Goal: Task Accomplishment & Management: Use online tool/utility

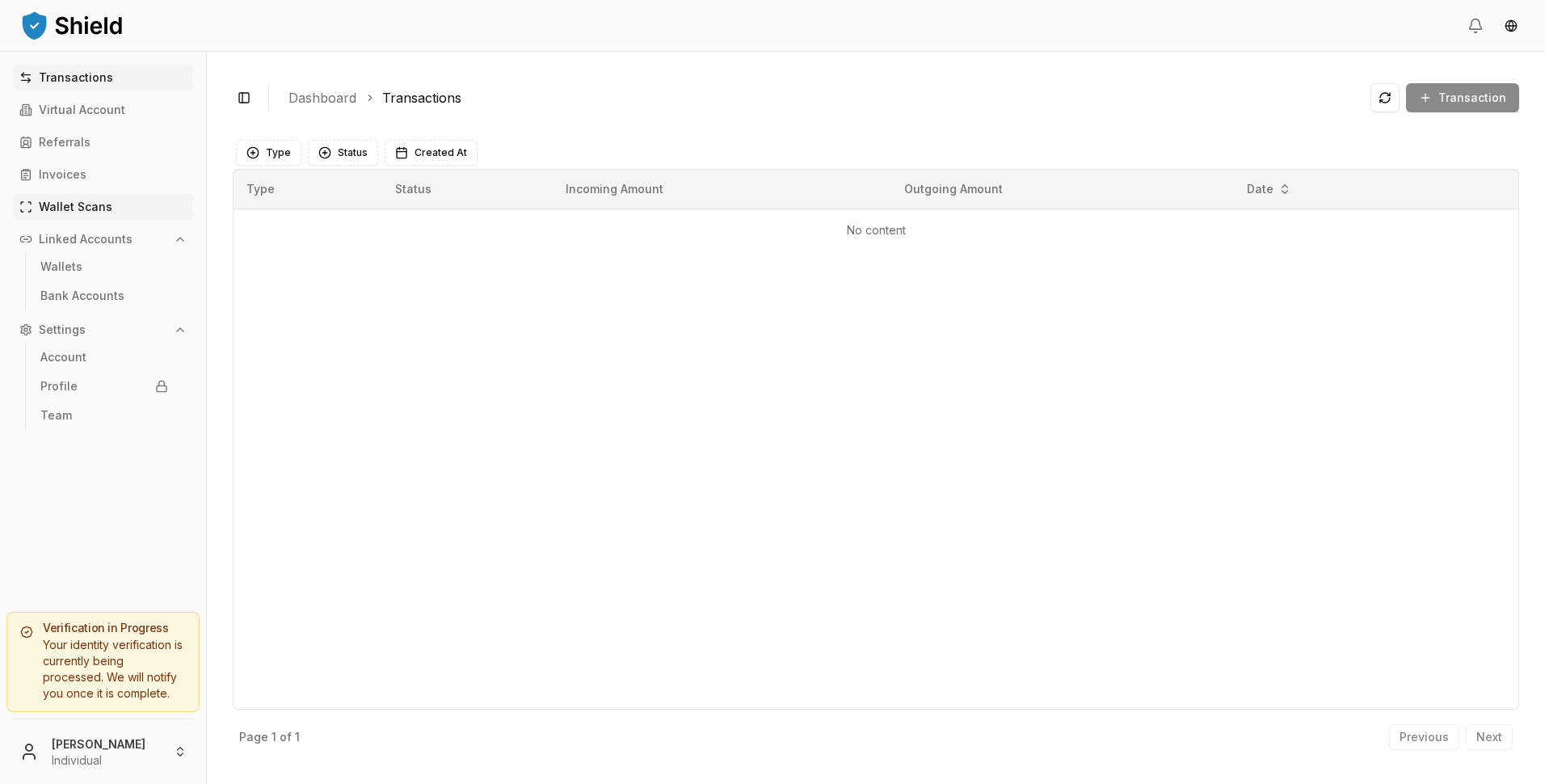
click at [110, 213] on link "Wallet Scans" at bounding box center [103, 207] width 180 height 26
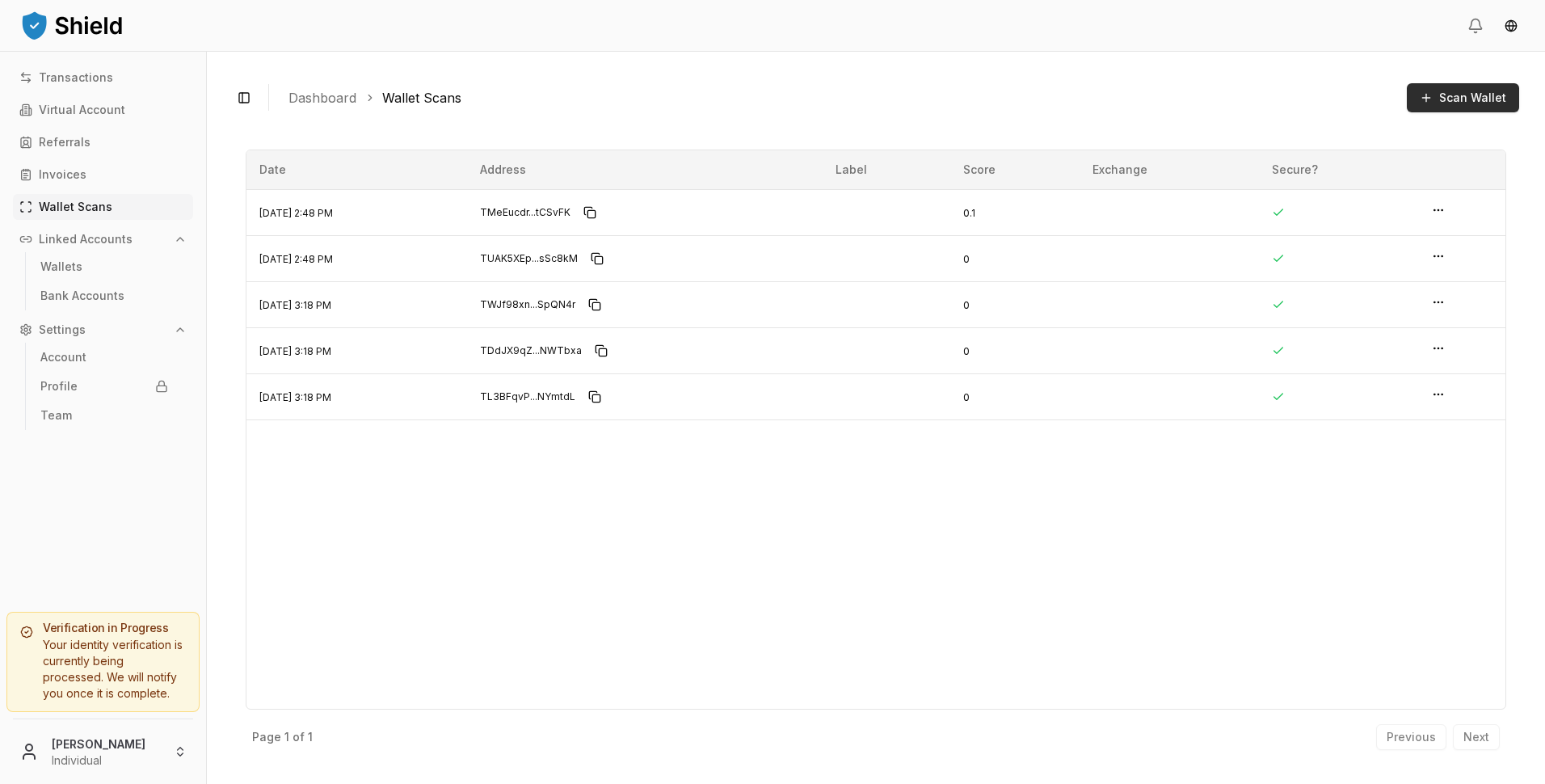
click at [1460, 99] on span "Scan Wallet" at bounding box center [1473, 98] width 67 height 16
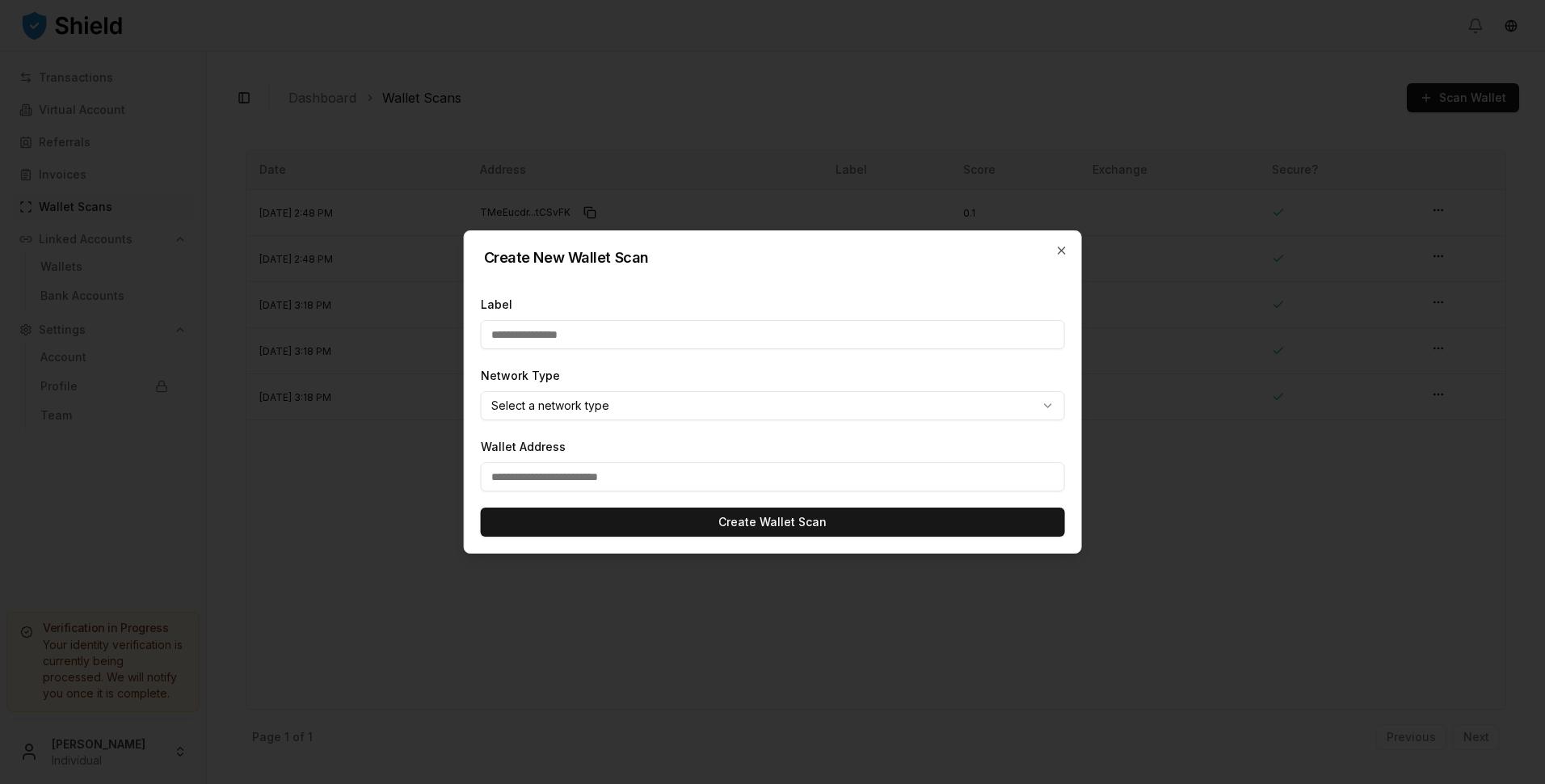
type input "**********"
click at [593, 476] on input "Wallet Address" at bounding box center [772, 476] width 584 height 29
paste input "**********"
type input "**********"
click at [623, 404] on body "Transactions Virtual Account Referrals Invoices Wallet Scans Linked Accounts Wa…" at bounding box center [772, 392] width 1545 height 784
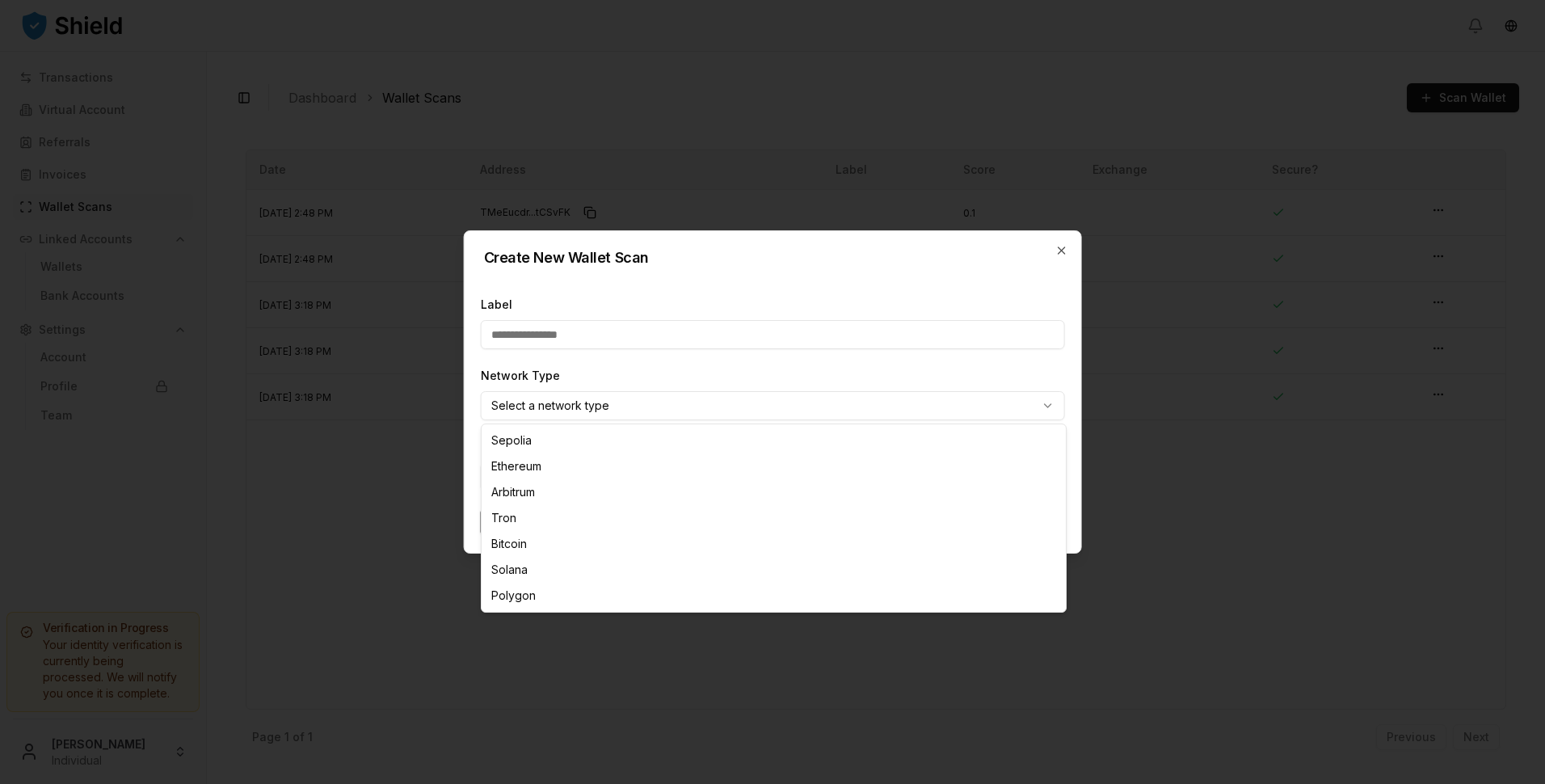
select select "****"
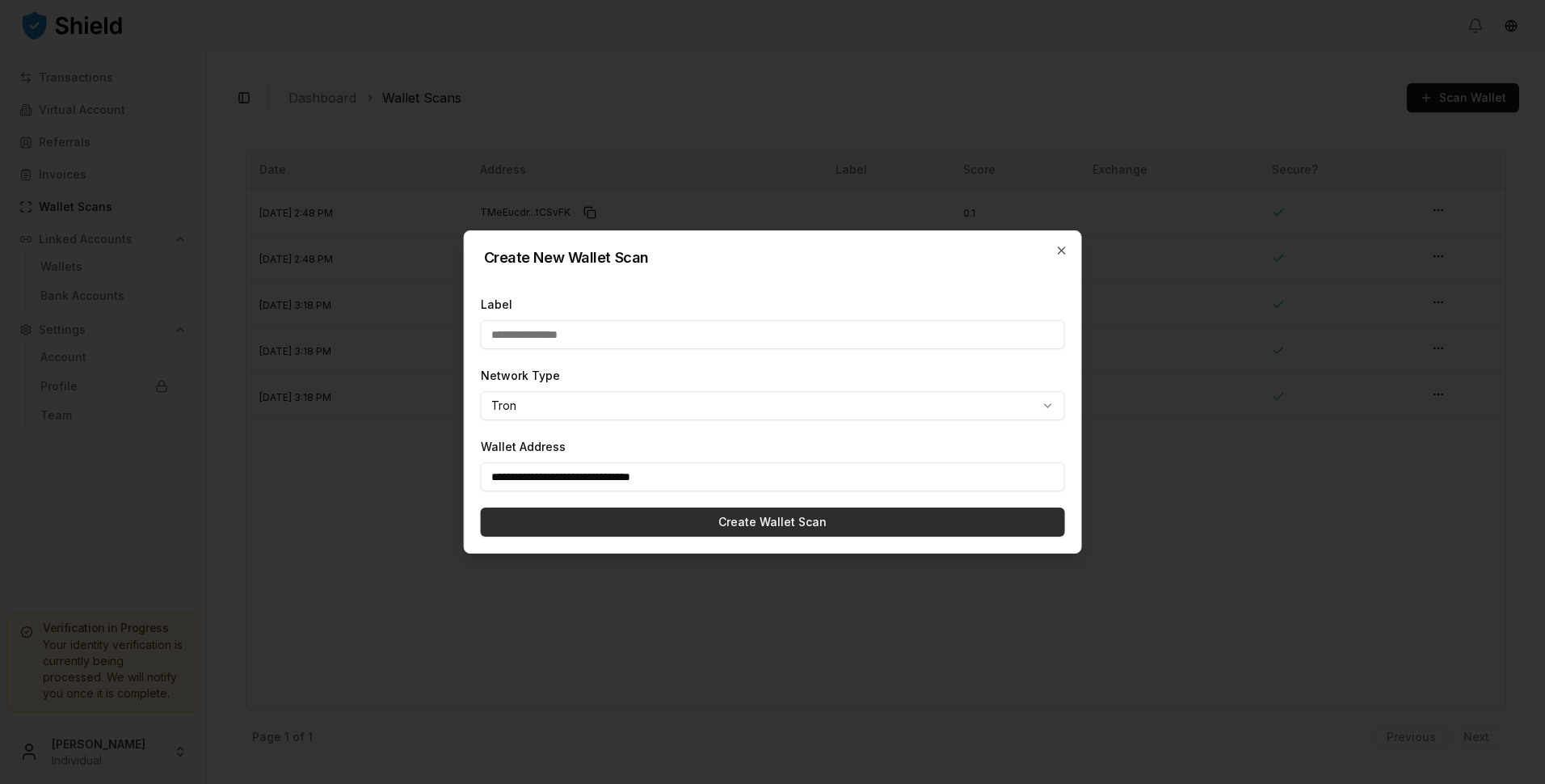
click at [577, 517] on button "Create Wallet Scan" at bounding box center [772, 521] width 584 height 29
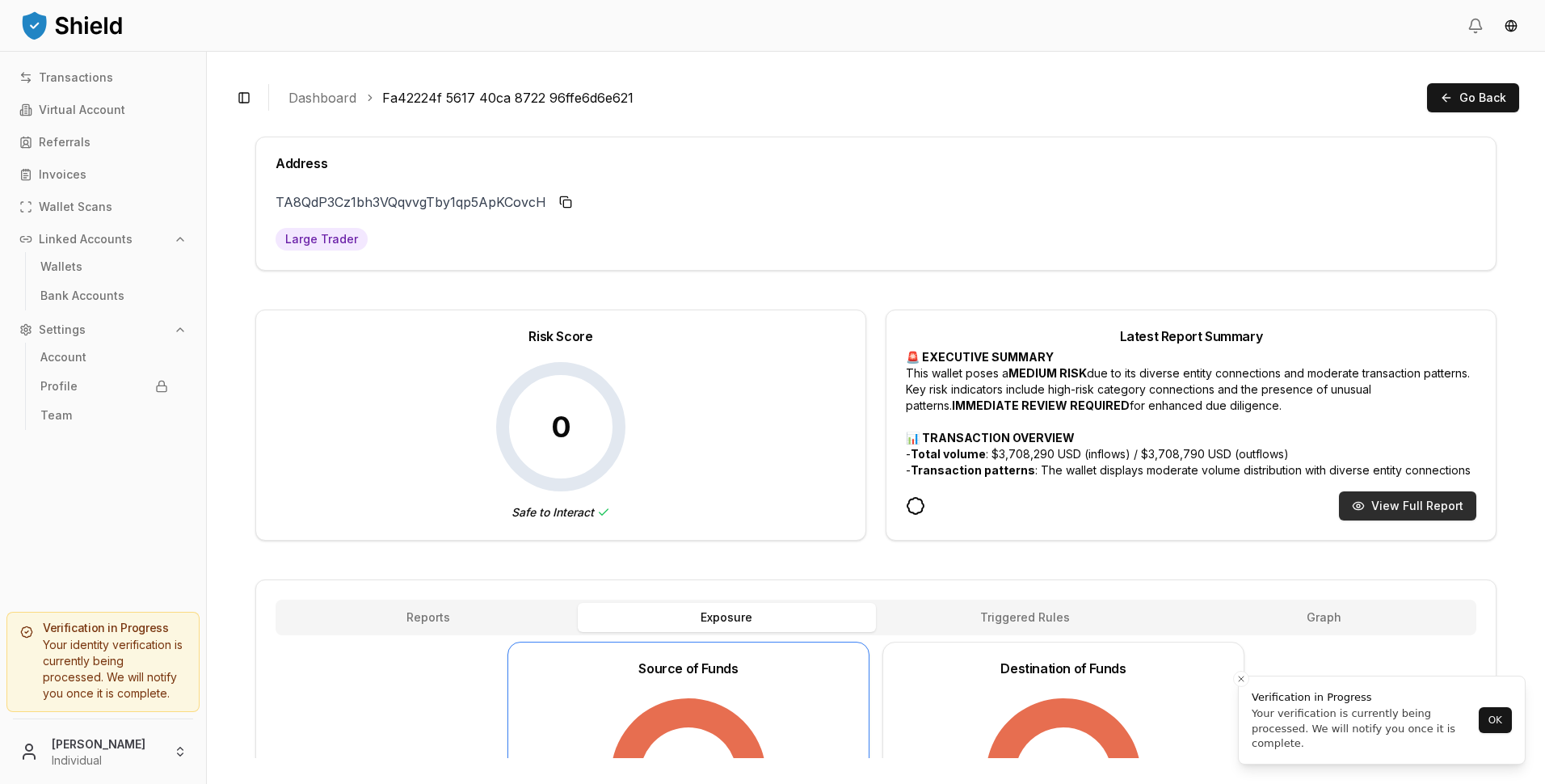
click at [1432, 513] on button "View Full Report" at bounding box center [1408, 505] width 137 height 29
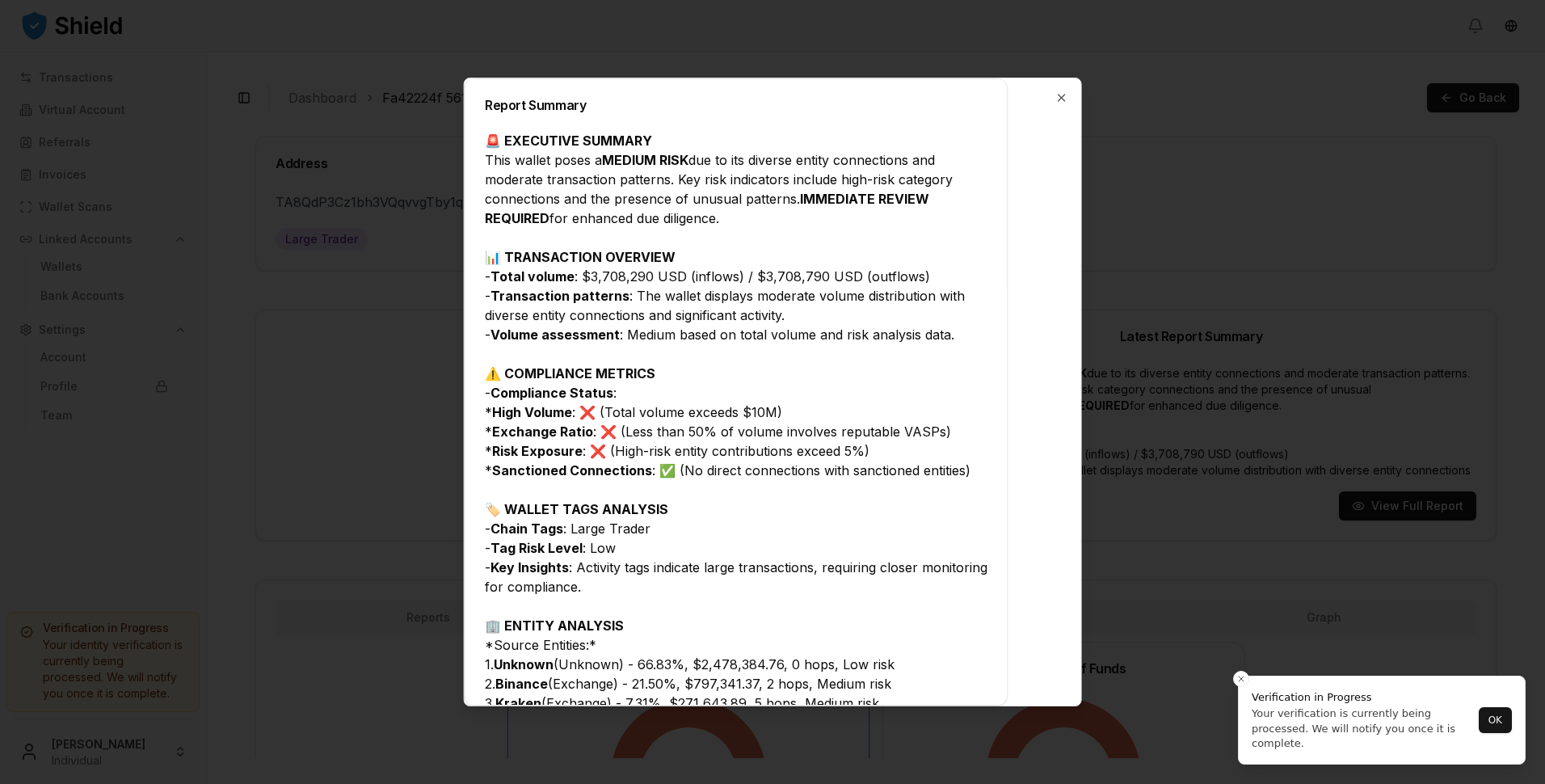
click at [1237, 692] on div at bounding box center [772, 392] width 1545 height 784
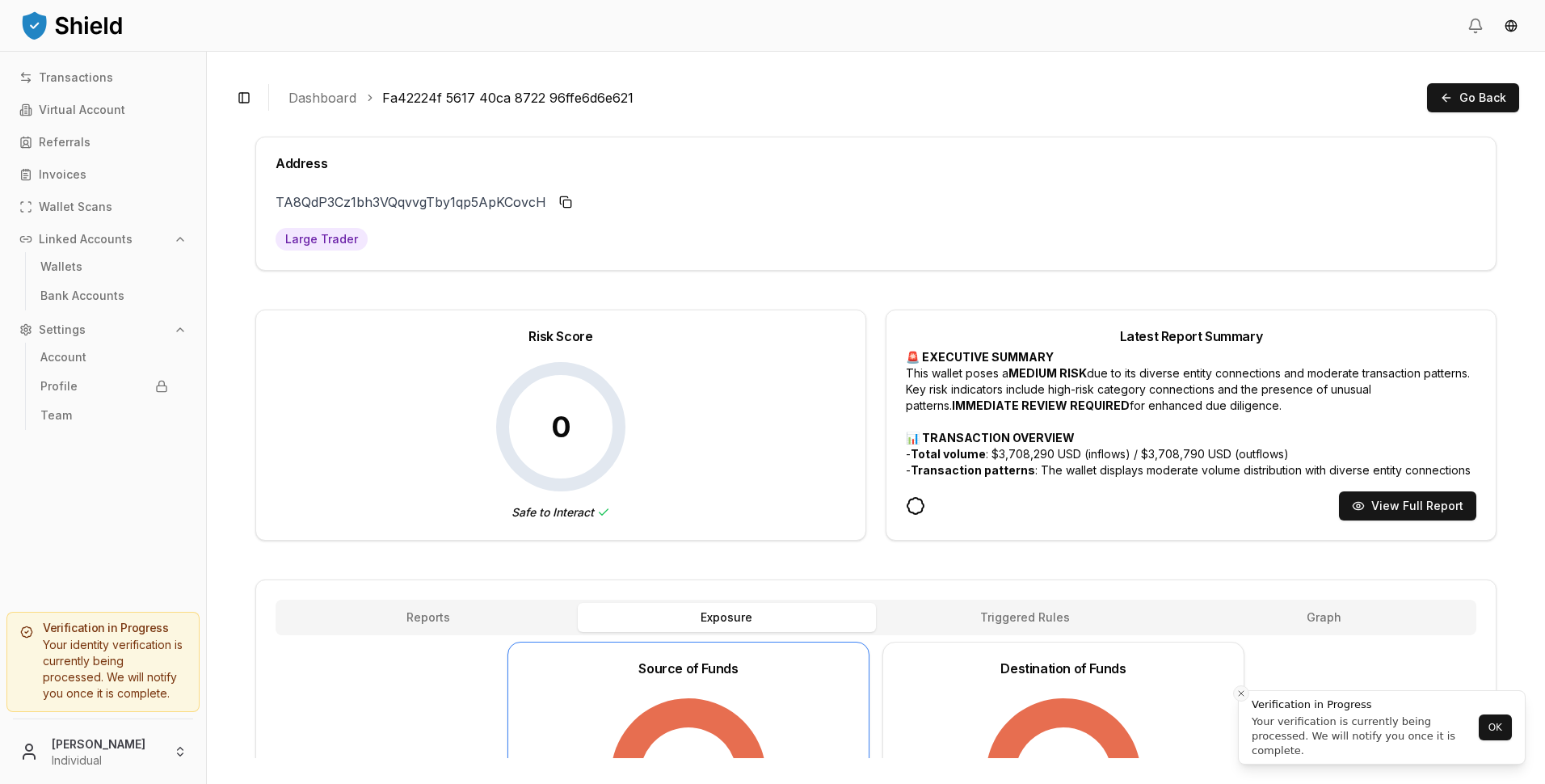
click at [1243, 690] on line "Close toast" at bounding box center [1240, 692] width 5 height 5
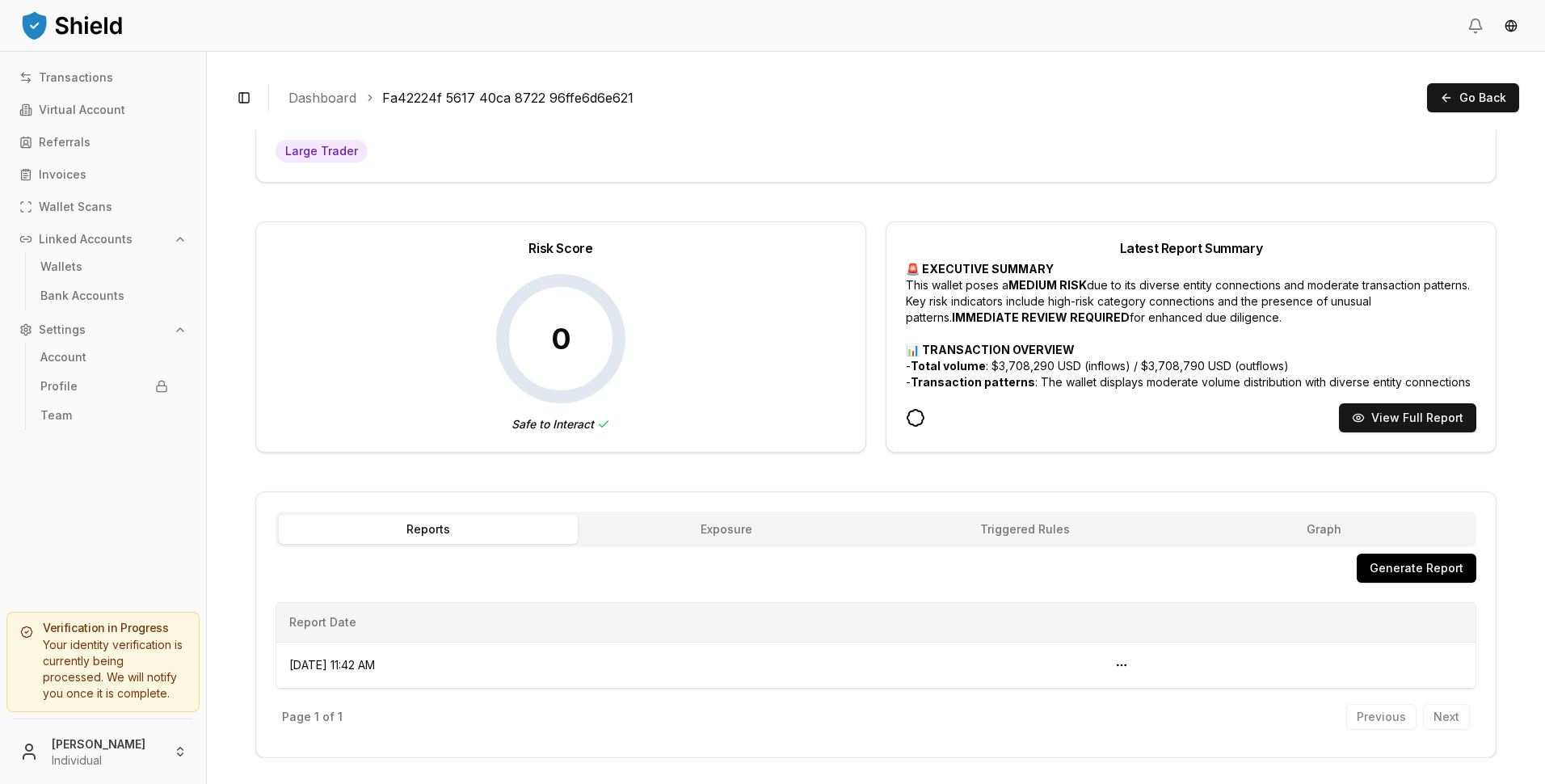
scroll to position [88, 0]
click at [437, 281] on div "Address TA8QdP3Cz1bh3VQqvvgTby1qp5ApKCovcH TA8QdP3C...KCovcH Large Trader Risk …" at bounding box center [876, 402] width 1241 height 709
click at [1134, 662] on button "Open menu" at bounding box center [1121, 665] width 26 height 26
click at [1094, 690] on div "View Report" at bounding box center [1116, 701] width 160 height 26
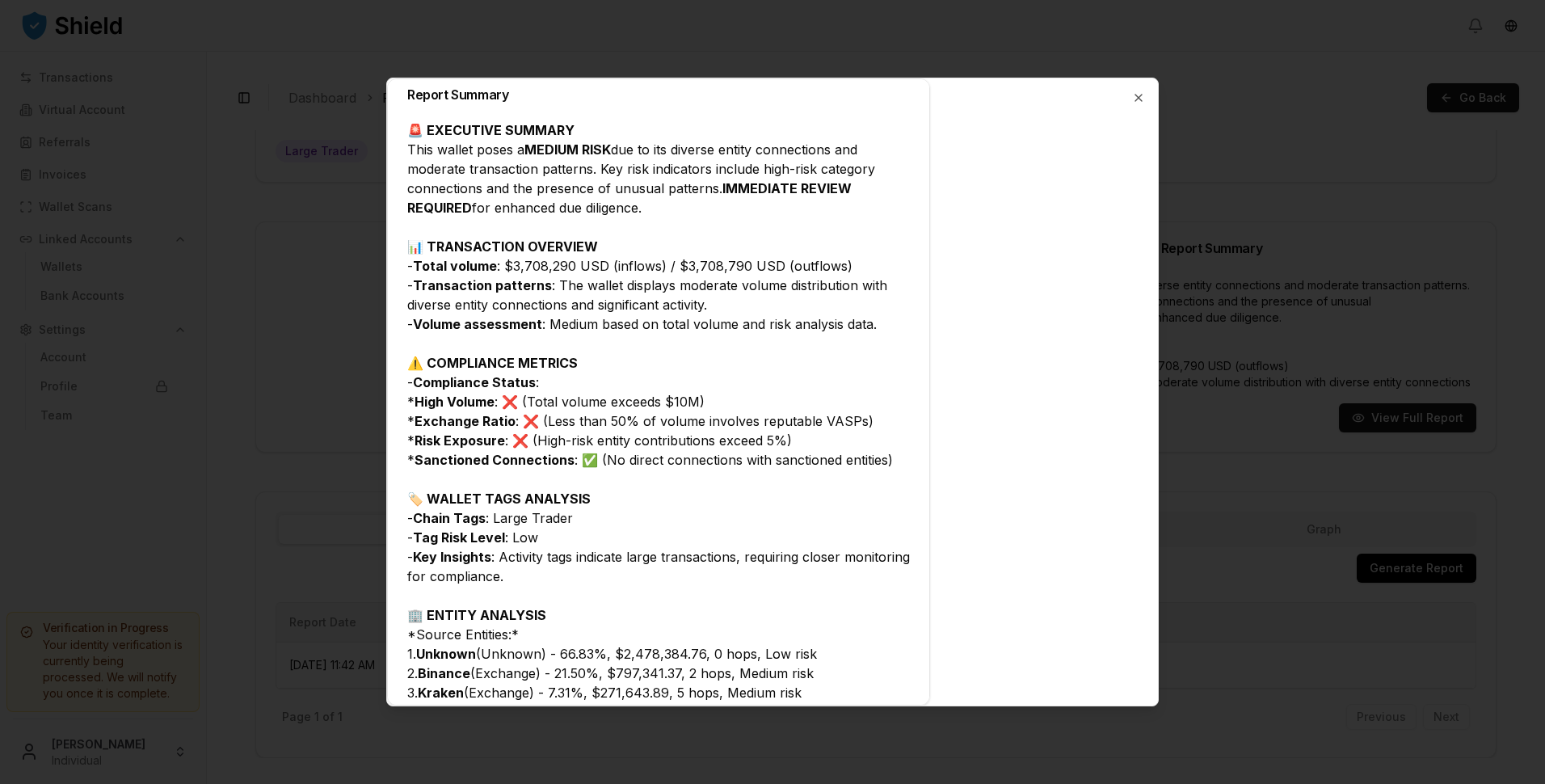
scroll to position [0, 0]
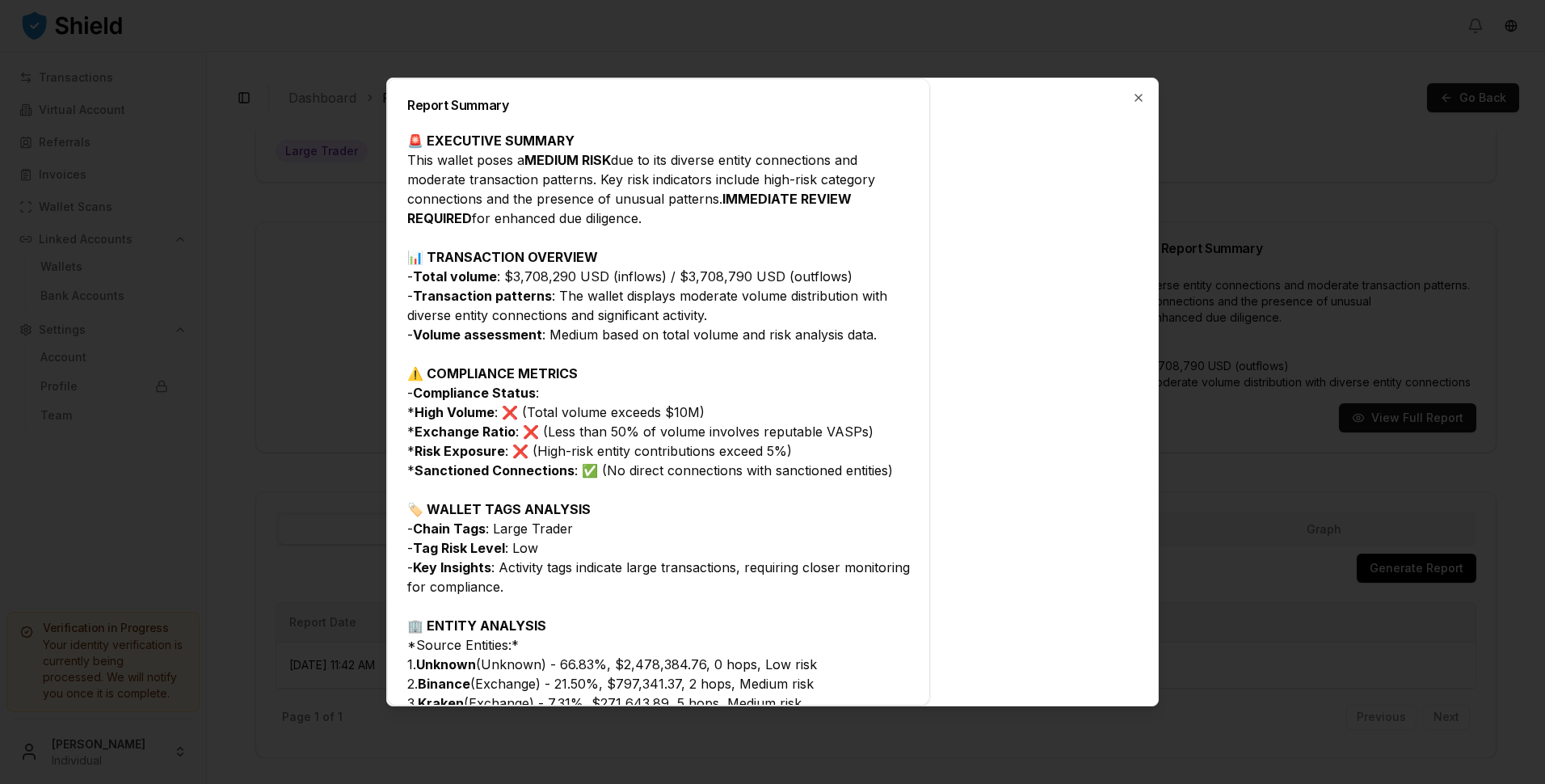
click at [1133, 90] on div "Report Summary 🚨 EXECUTIVE SUMMARY This wallet poses a MEDIUM RISK due to its d…" at bounding box center [772, 391] width 772 height 629
click at [1137, 96] on icon "button" at bounding box center [1138, 98] width 13 height 13
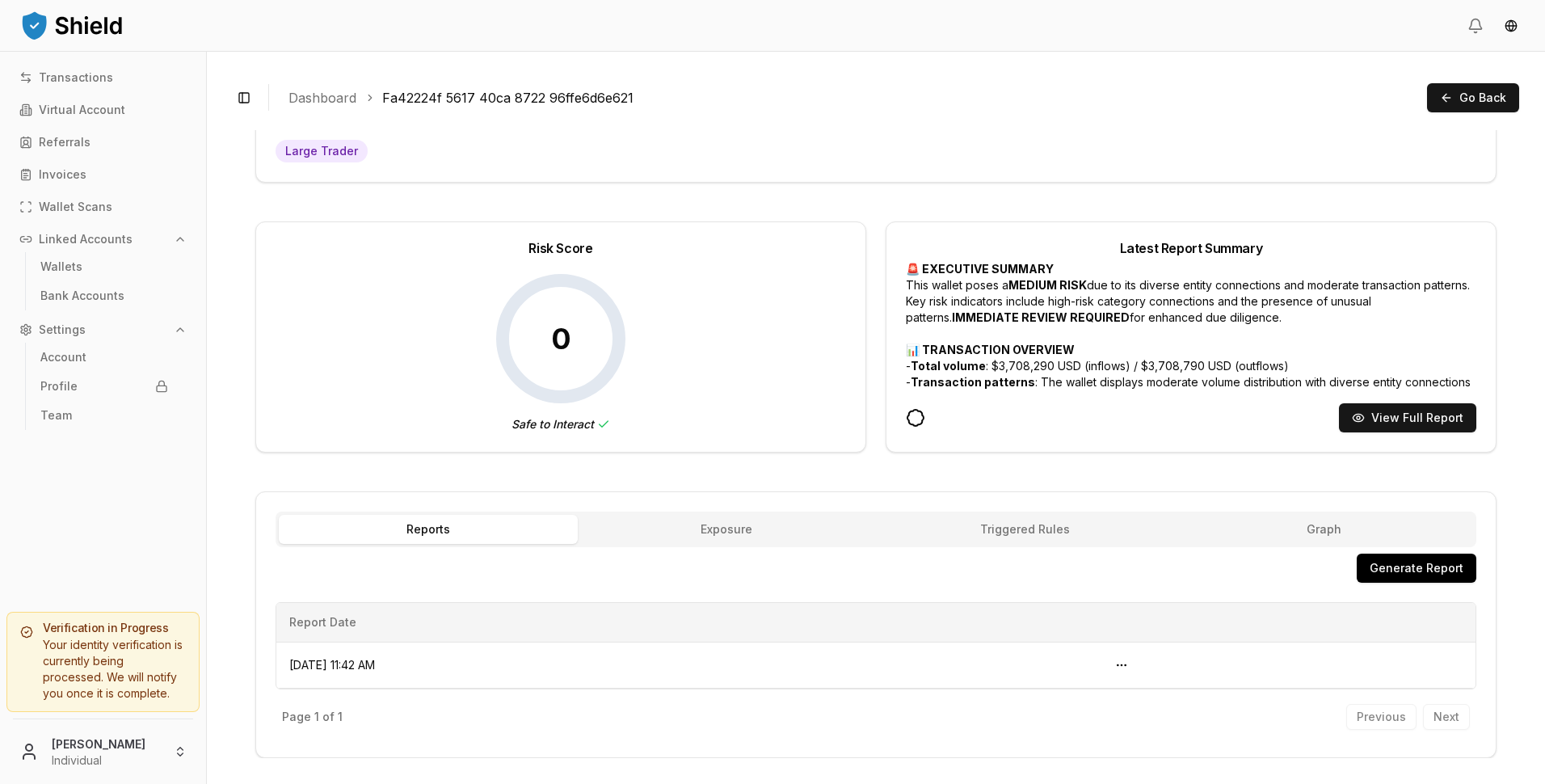
click at [715, 529] on button "Exposure" at bounding box center [727, 529] width 299 height 29
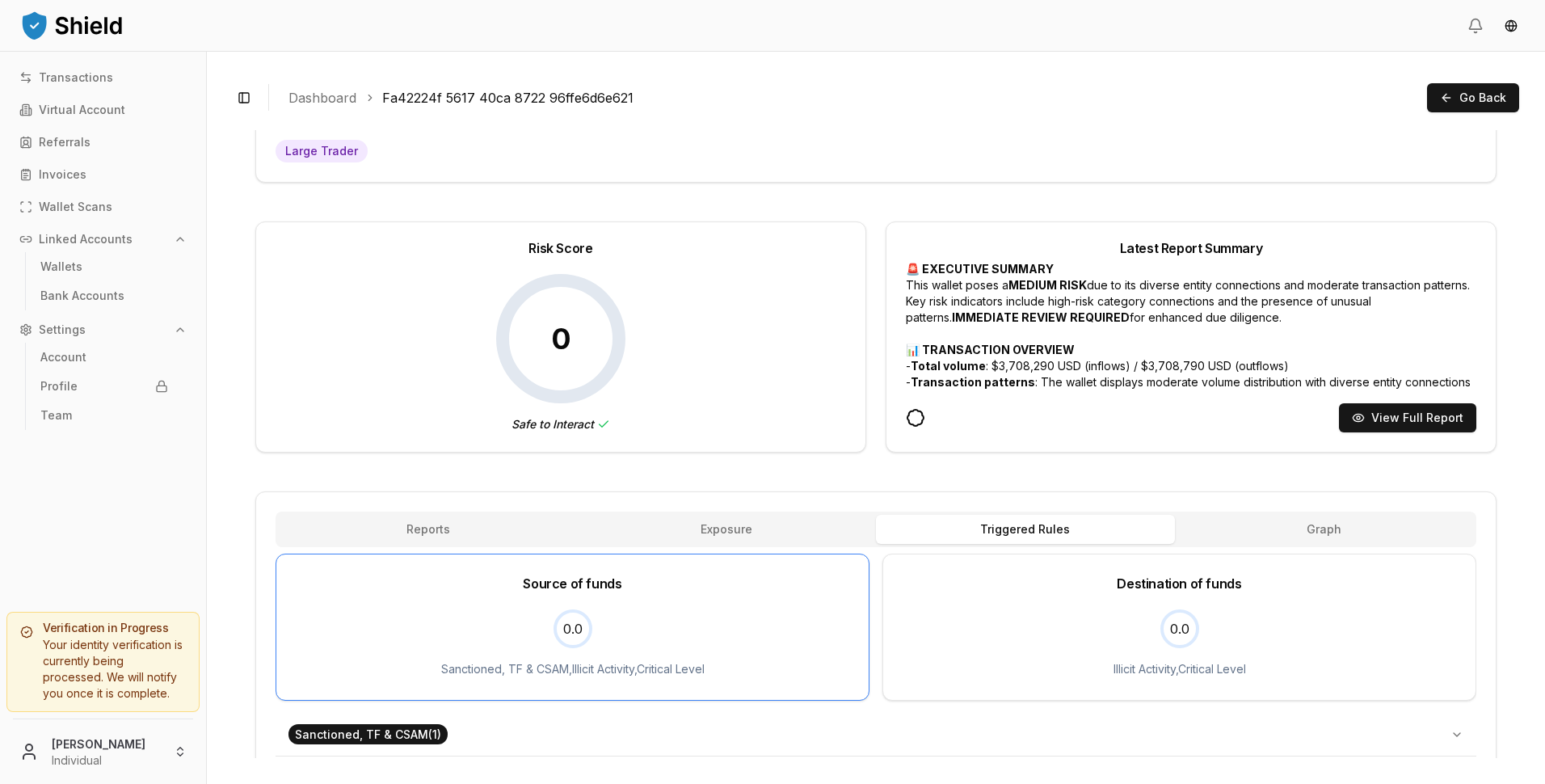
click at [1013, 535] on span "Triggered Rules" at bounding box center [1025, 529] width 90 height 16
click at [1303, 529] on button "Graph" at bounding box center [1324, 529] width 299 height 29
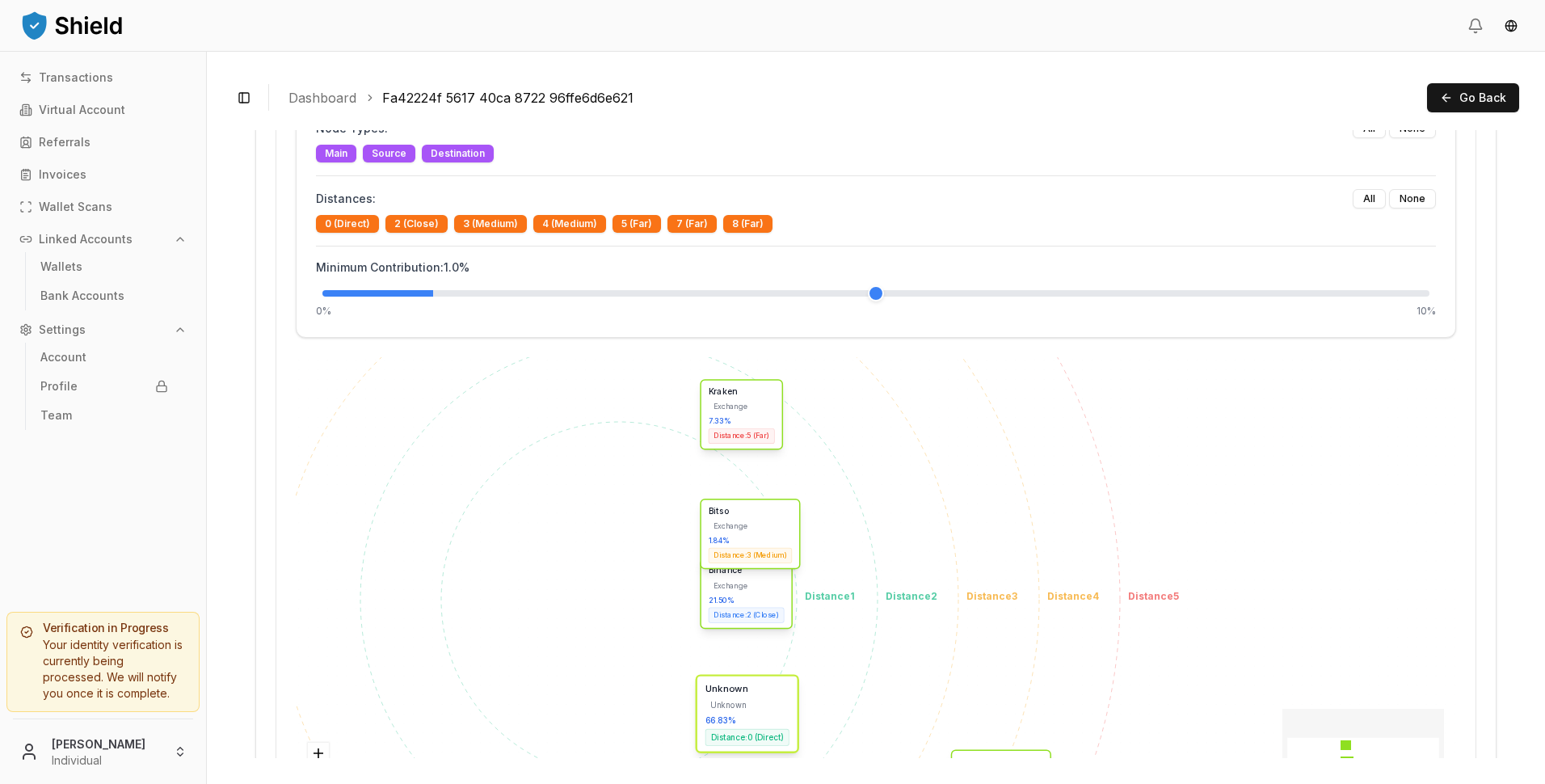
scroll to position [1461, 0]
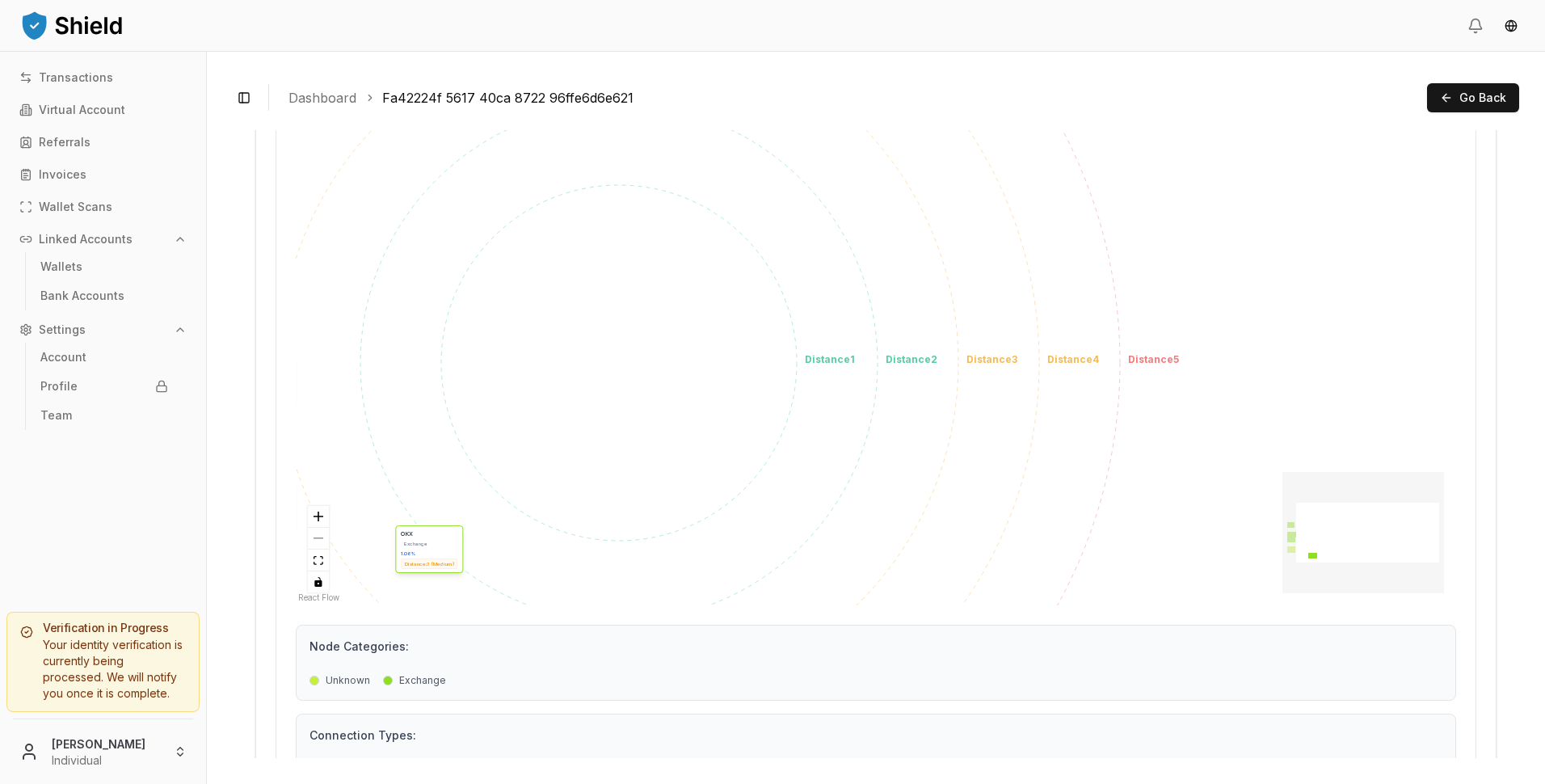
drag, startPoint x: 1131, startPoint y: 288, endPoint x: 604, endPoint y: 346, distance: 530.2
click at [604, 346] on div "Unknown Unknown 66.83 % Distance: 0 (Direct) Binance Exchange 21.50 % Distance:…" at bounding box center [875, 363] width 1160 height 485
drag, startPoint x: 1267, startPoint y: 195, endPoint x: 4649, endPoint y: 72, distance: 3384.2
click at [1544, 72] on html "Transactions Virtual Account Referrals Invoices Wallet Scans Linked Accounts Wa…" at bounding box center [772, 392] width 1545 height 784
drag, startPoint x: 1314, startPoint y: 529, endPoint x: 1292, endPoint y: 531, distance: 22.1
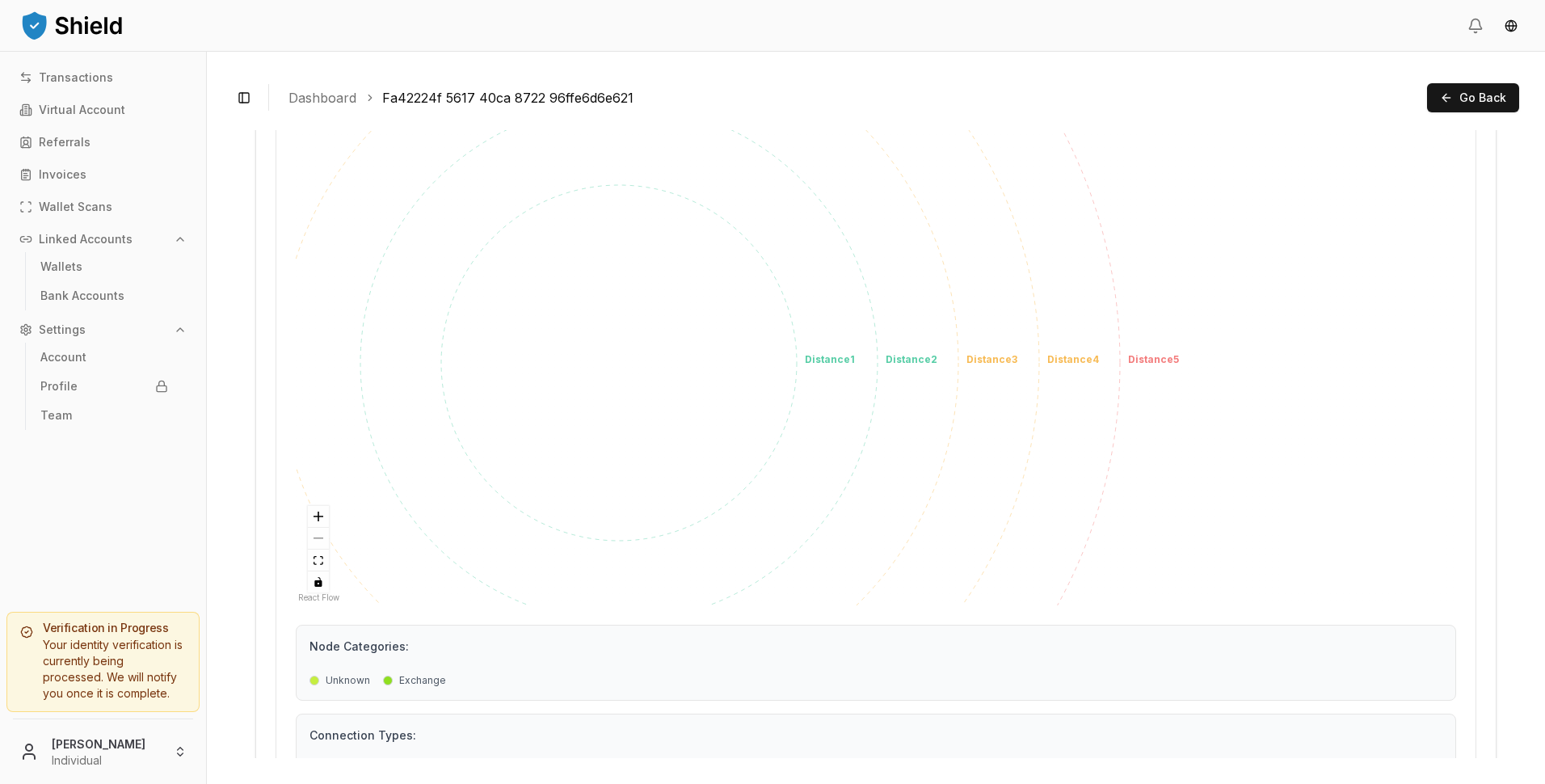
click at [1356, 534] on icon "React Flow mini map" at bounding box center [1363, 532] width 162 height 121
drag, startPoint x: 962, startPoint y: 438, endPoint x: 367, endPoint y: 333, distance: 604.2
click at [367, 333] on div "Unknown Unknown 66.83 % Distance: 0 (Direct) Binance Exchange 21.50 % Distance:…" at bounding box center [875, 363] width 1160 height 485
drag, startPoint x: 1146, startPoint y: 356, endPoint x: 632, endPoint y: 351, distance: 514.0
click at [704, 351] on div "Unknown Unknown 66.83 % Distance: 0 (Direct) Binance Exchange 21.50 % Distance:…" at bounding box center [875, 363] width 1160 height 485
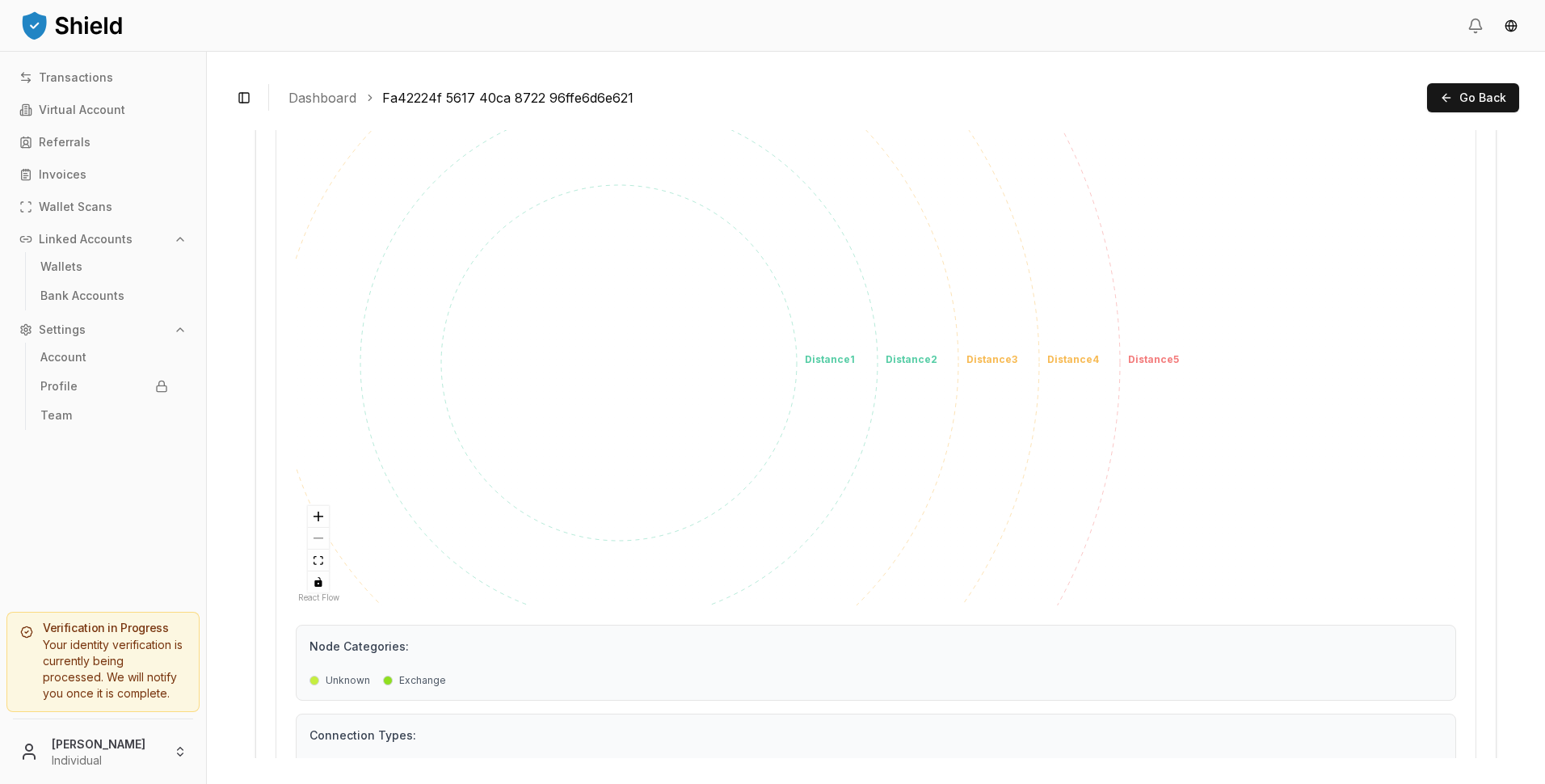
drag, startPoint x: 1300, startPoint y: 477, endPoint x: 616, endPoint y: 406, distance: 687.7
click at [642, 411] on div "Unknown Unknown 66.83 % Distance: 0 (Direct) Binance Exchange 21.50 % Distance:…" at bounding box center [875, 363] width 1160 height 485
click at [1452, 102] on button "Go Back" at bounding box center [1473, 98] width 92 height 29
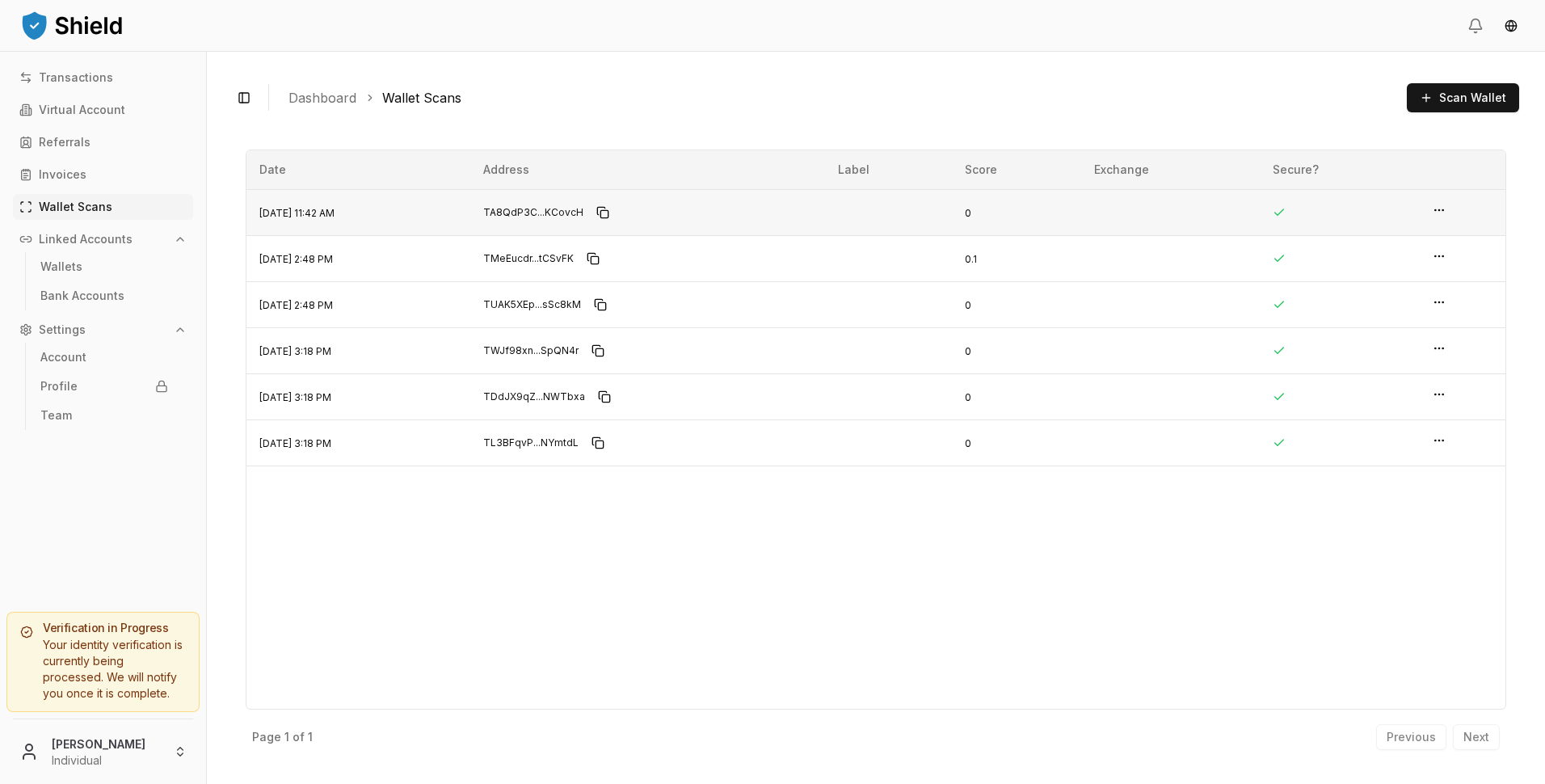
click at [1452, 215] on td at bounding box center [1462, 212] width 85 height 46
click at [1440, 212] on html "Transactions Virtual Account Referrals Invoices Wallet Scans Linked Accounts Wa…" at bounding box center [772, 392] width 1545 height 784
click at [1378, 181] on p "View Details" at bounding box center [1387, 178] width 72 height 11
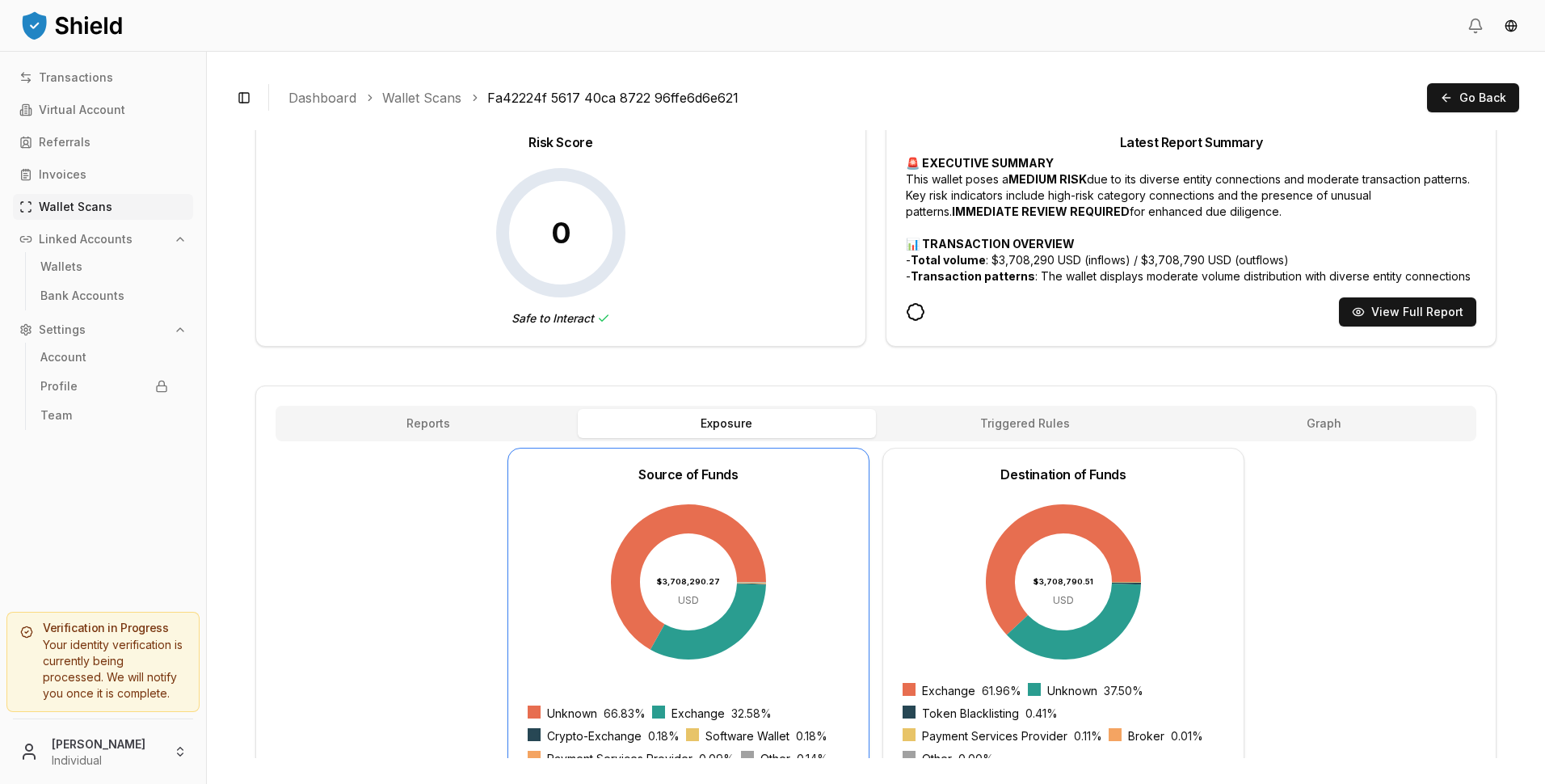
click at [1338, 416] on button "Graph" at bounding box center [1324, 423] width 299 height 29
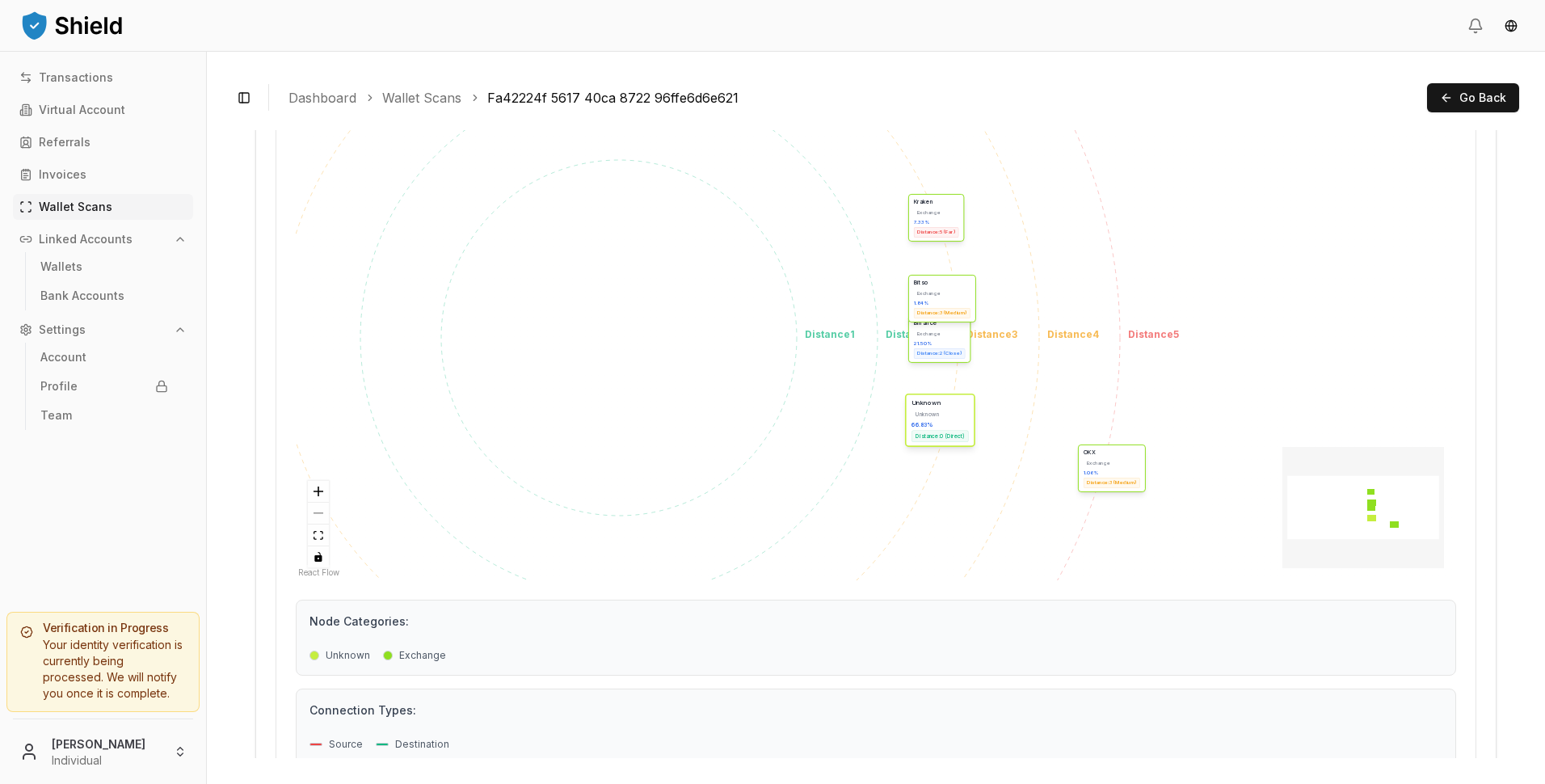
scroll to position [1533, 0]
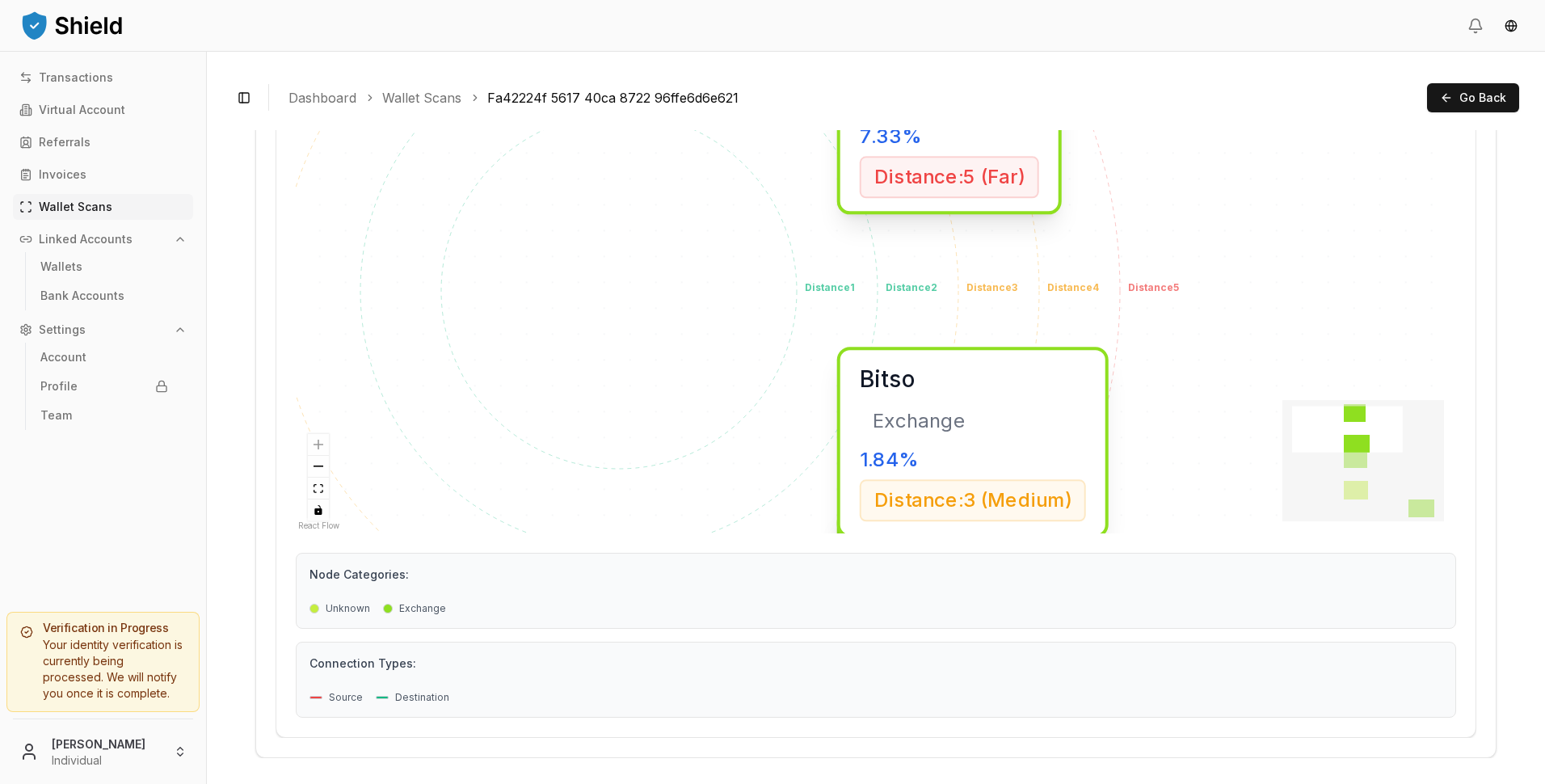
drag, startPoint x: 1330, startPoint y: 449, endPoint x: 992, endPoint y: 753, distance: 454.6
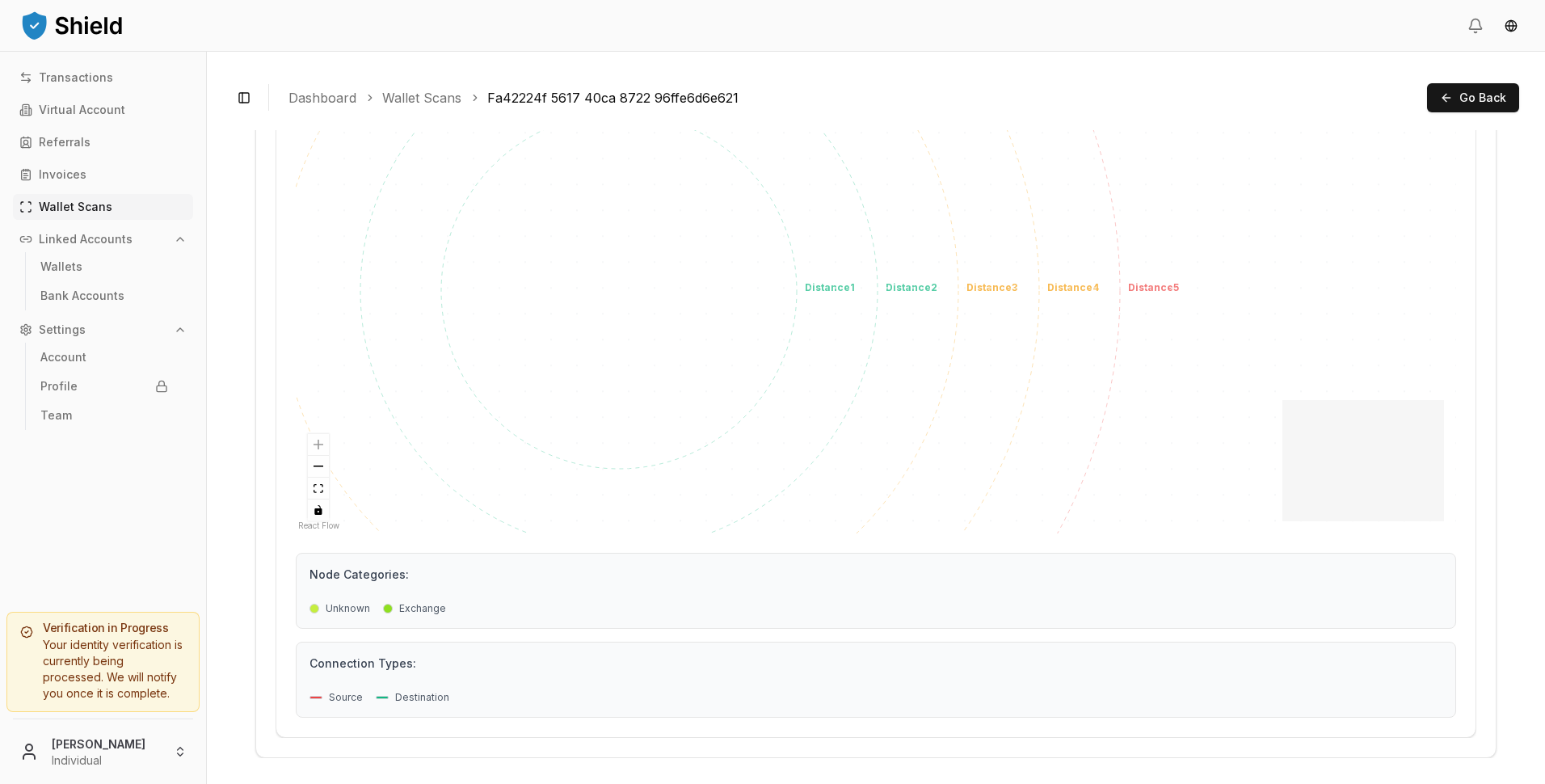
drag, startPoint x: 1337, startPoint y: 421, endPoint x: 570, endPoint y: 773, distance: 843.9
click at [558, 779] on div "Toggle Sidebar Dashboard Wallet Scans Fa42224f 5617 40ca 8722 96ffe6d6e621 Go B…" at bounding box center [876, 418] width 1338 height 732
drag, startPoint x: 1423, startPoint y: 436, endPoint x: 1248, endPoint y: 543, distance: 205.1
drag, startPoint x: 1389, startPoint y: 448, endPoint x: 1307, endPoint y: 500, distance: 97.1
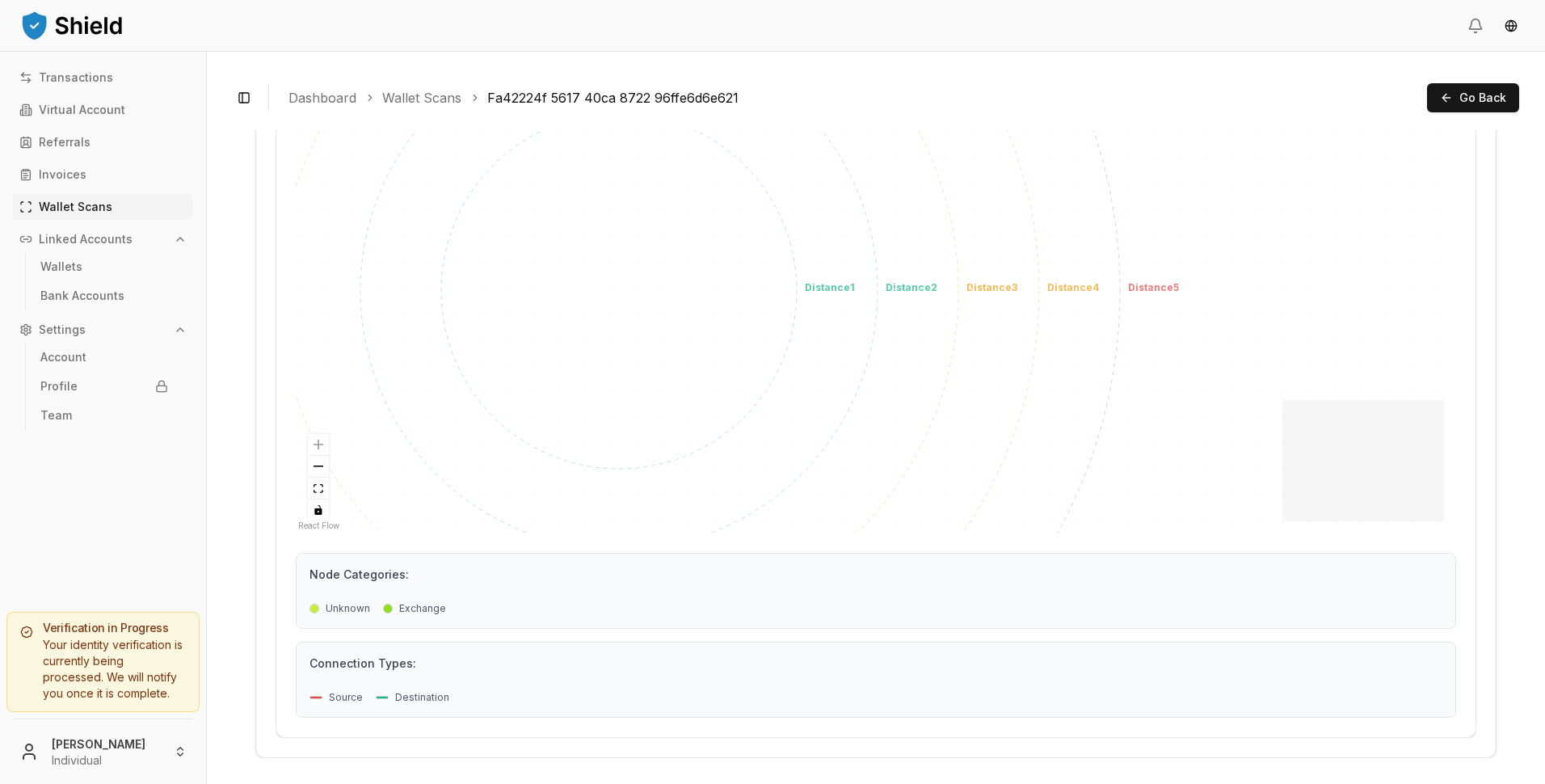
click at [1309, 500] on icon "React Flow mini map" at bounding box center [1363, 460] width 162 height 121
click at [1471, 106] on button "Go Back" at bounding box center [1473, 98] width 92 height 29
